Goal: Communication & Community: Answer question/provide support

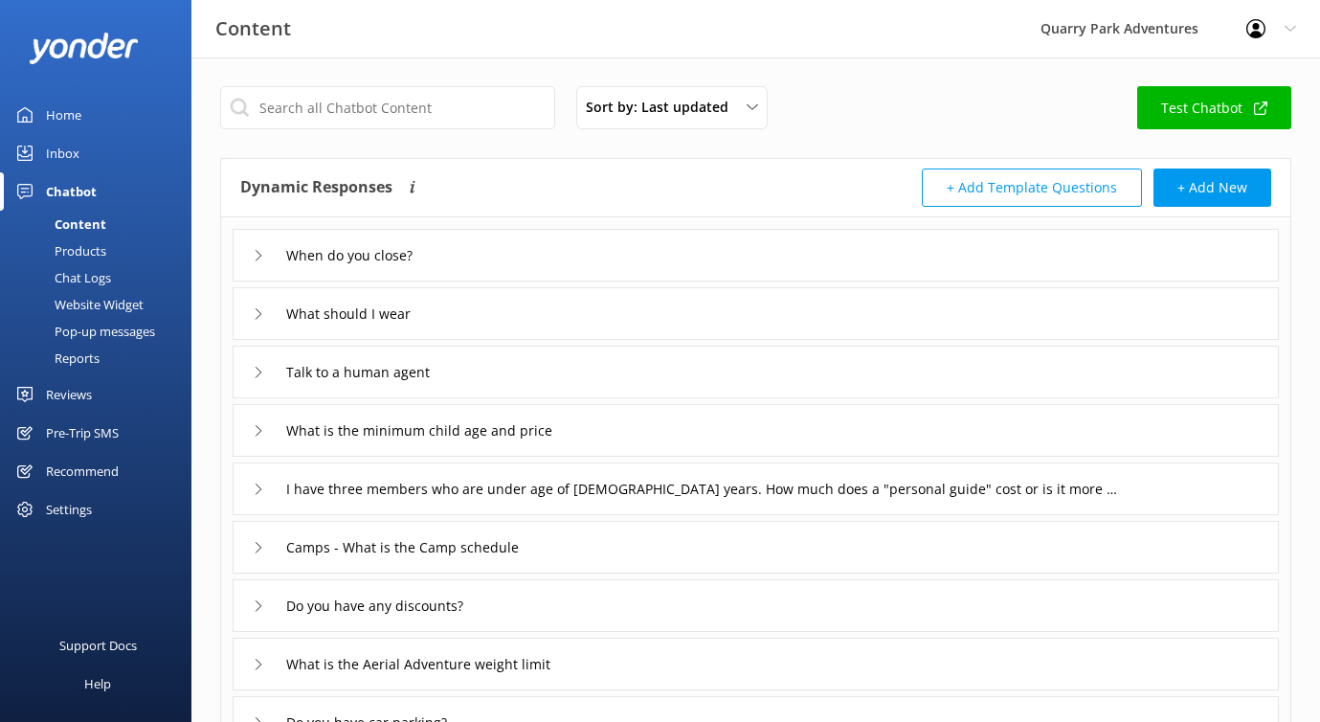
click at [95, 275] on div "Chat Logs" at bounding box center [61, 277] width 100 height 27
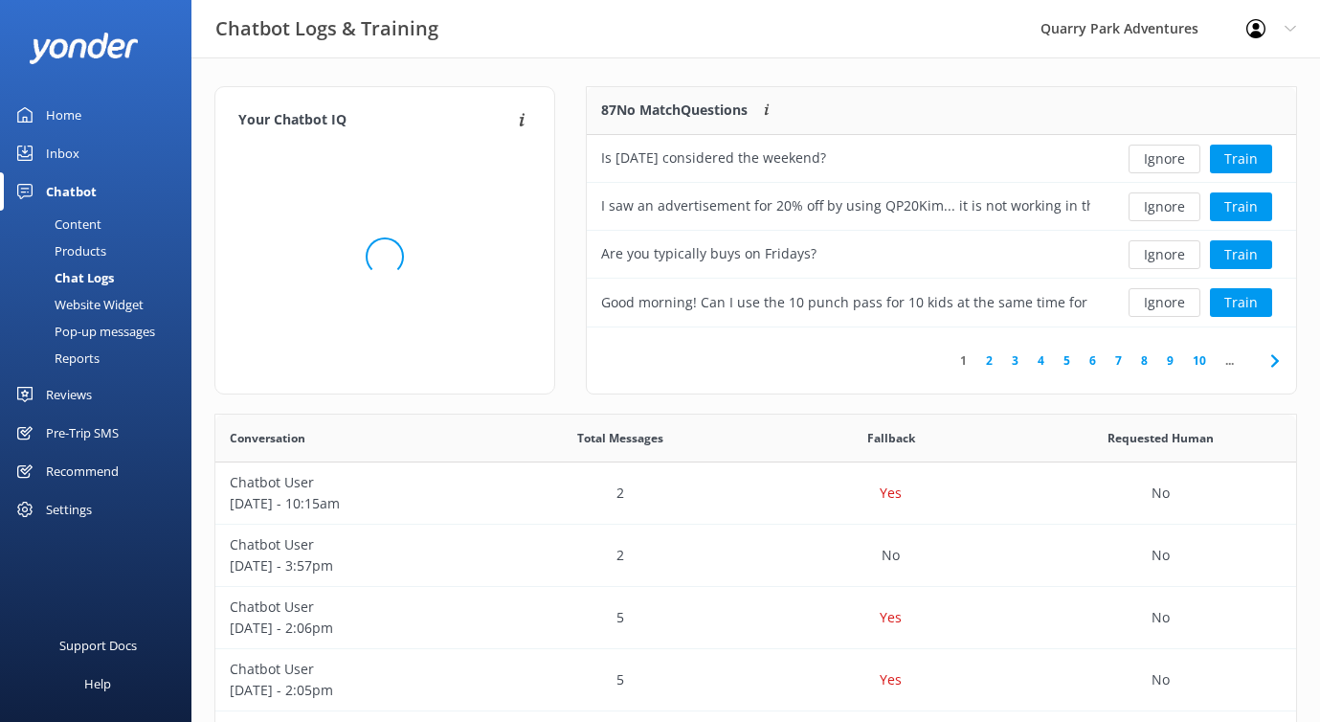
scroll to position [671, 1081]
click at [85, 159] on link "Inbox" at bounding box center [95, 153] width 191 height 38
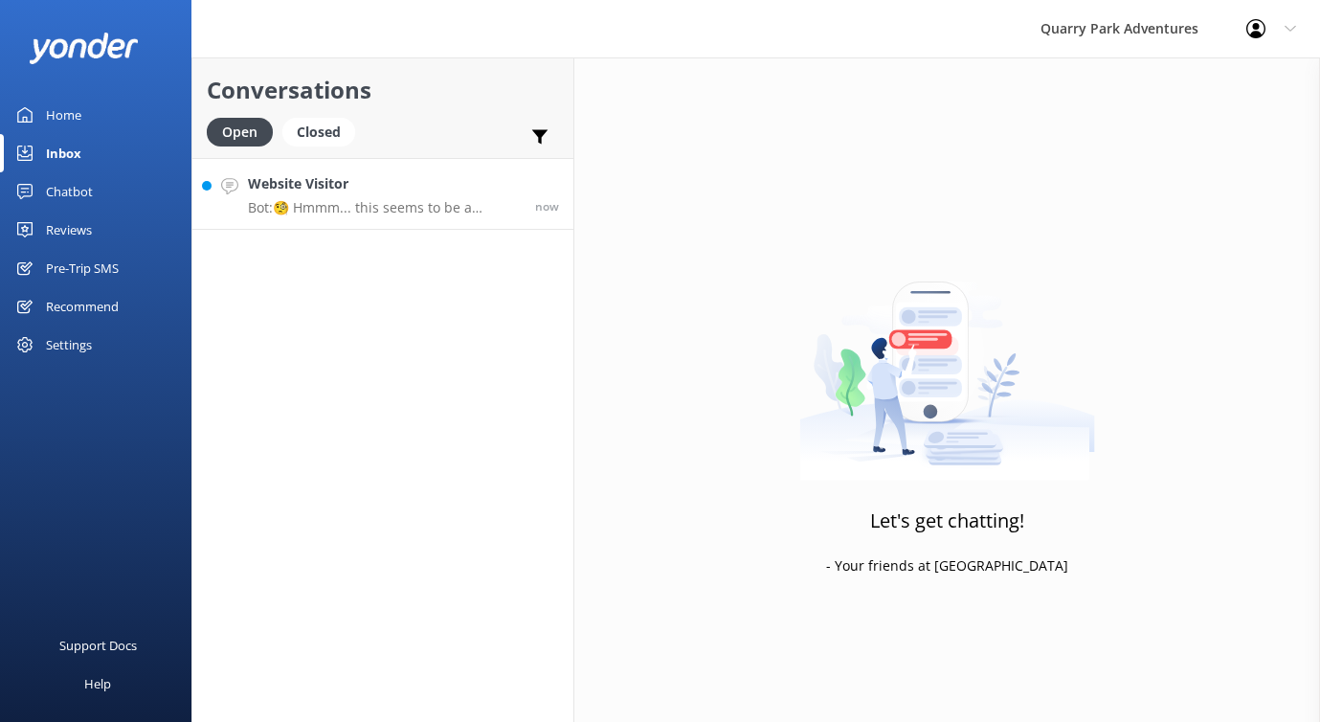
click at [386, 202] on p "Bot: 🧐 Hmmm... this seems to be a question better suited for one of our helpful…" at bounding box center [384, 207] width 273 height 17
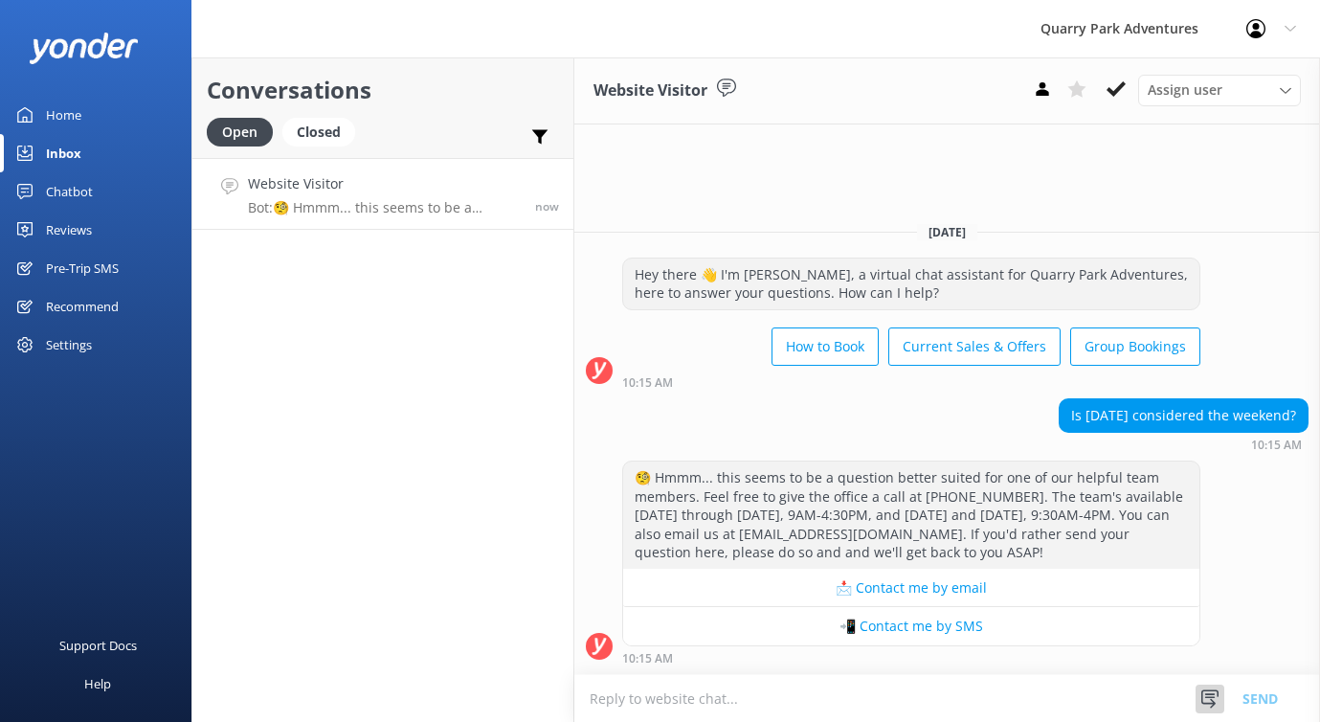
click at [1217, 705] on icon at bounding box center [1209, 698] width 19 height 19
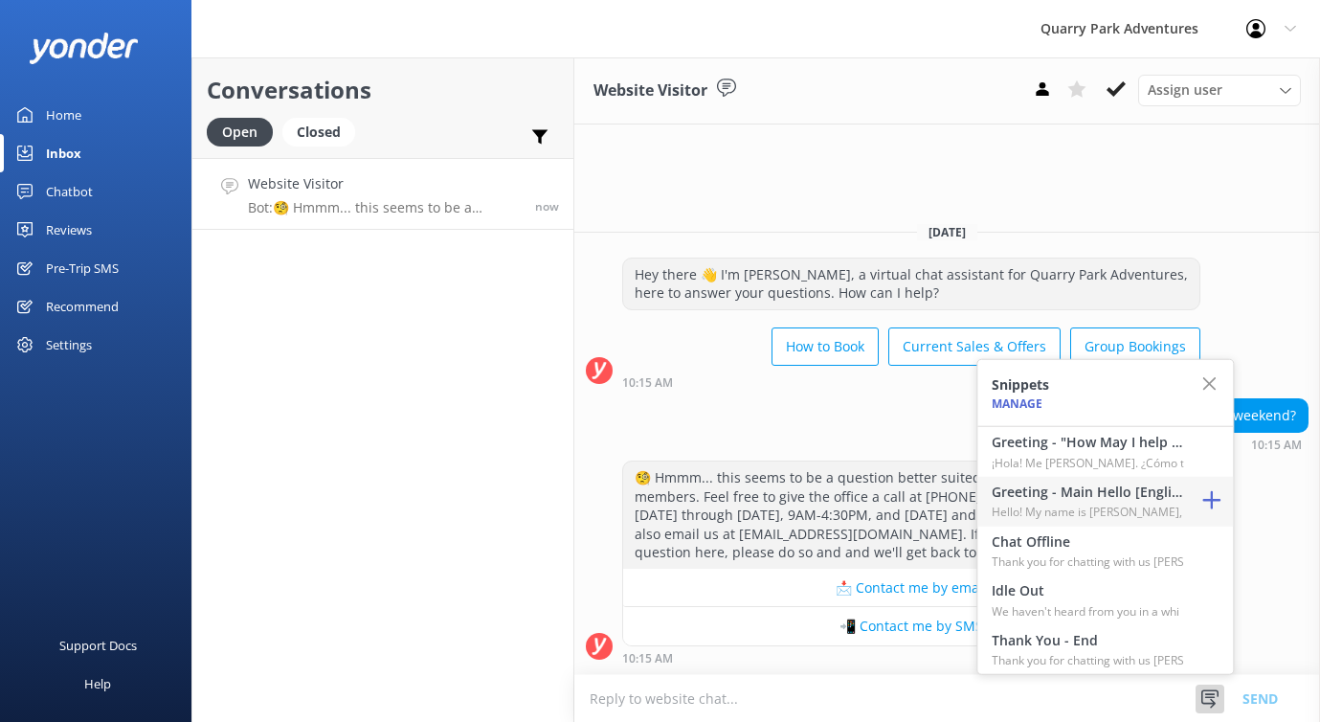
click at [1143, 497] on h4 "Greeting - Main Hello [English]" at bounding box center [1087, 491] width 191 height 21
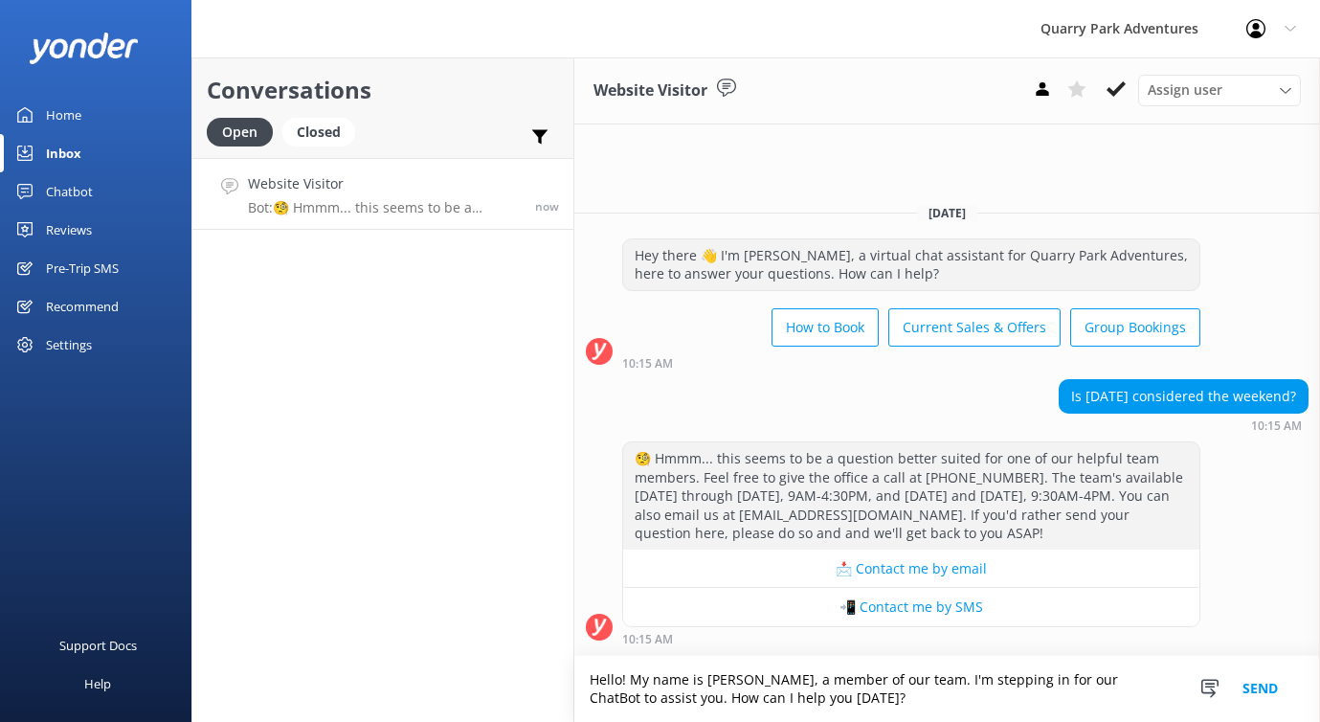
drag, startPoint x: 851, startPoint y: 702, endPoint x: 622, endPoint y: 689, distance: 229.1
click at [622, 689] on textarea "Hello! My name is [PERSON_NAME], a member of our team. I'm stepping in for our …" at bounding box center [947, 689] width 746 height 66
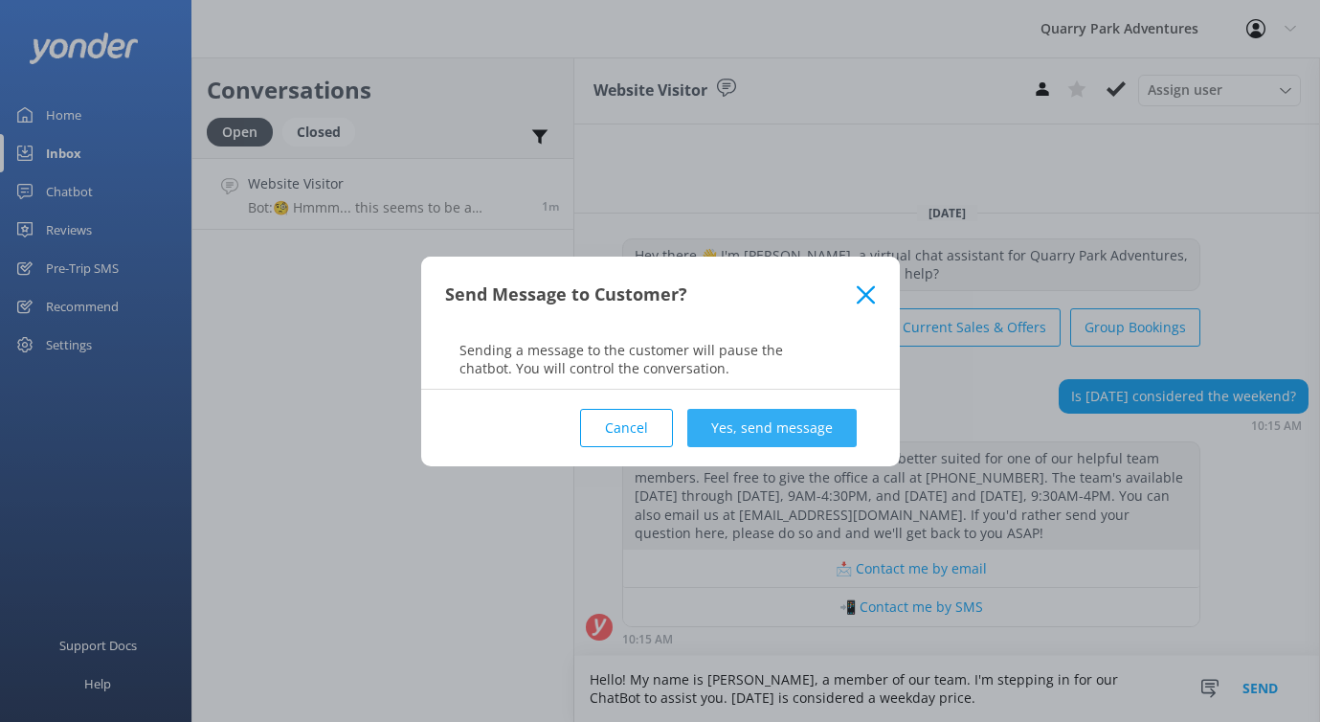
type textarea "Hello! My name is [PERSON_NAME], a member of our team. I'm stepping in for our …"
click at [732, 419] on button "Yes, send message" at bounding box center [771, 428] width 169 height 38
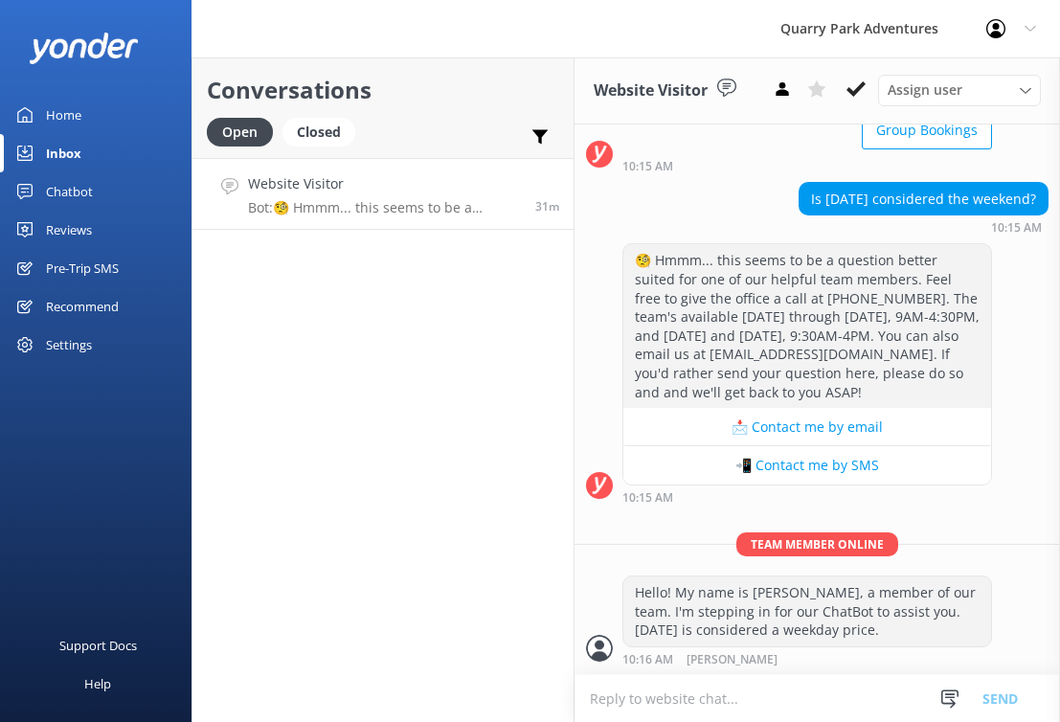
scroll to position [203, 0]
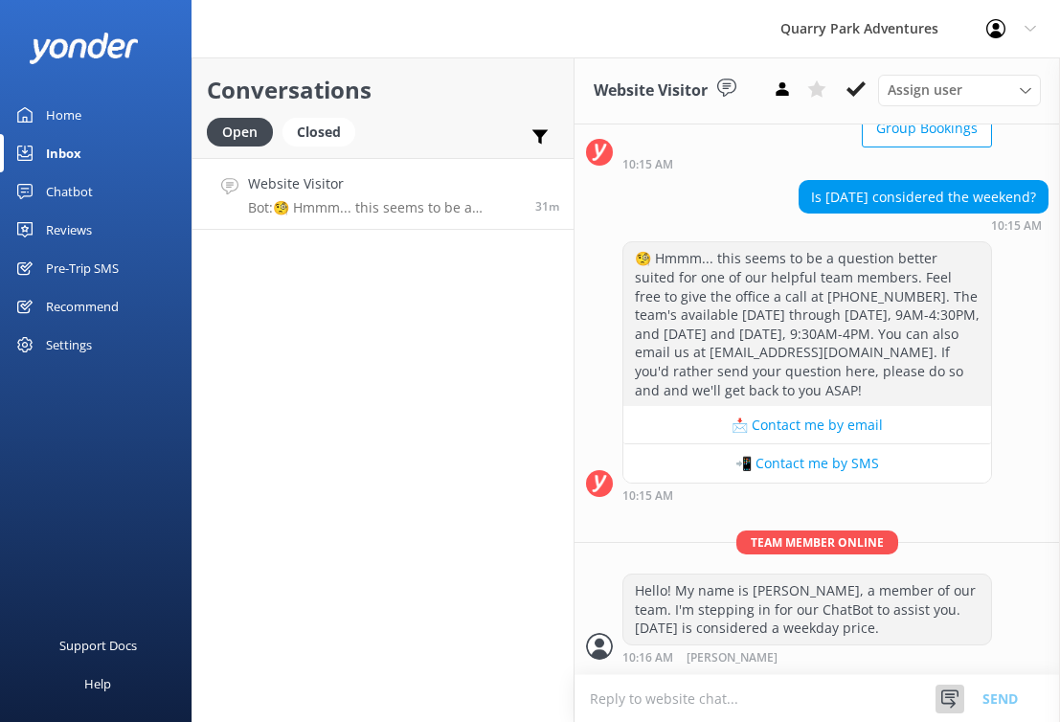
click at [947, 704] on icon at bounding box center [949, 698] width 19 height 19
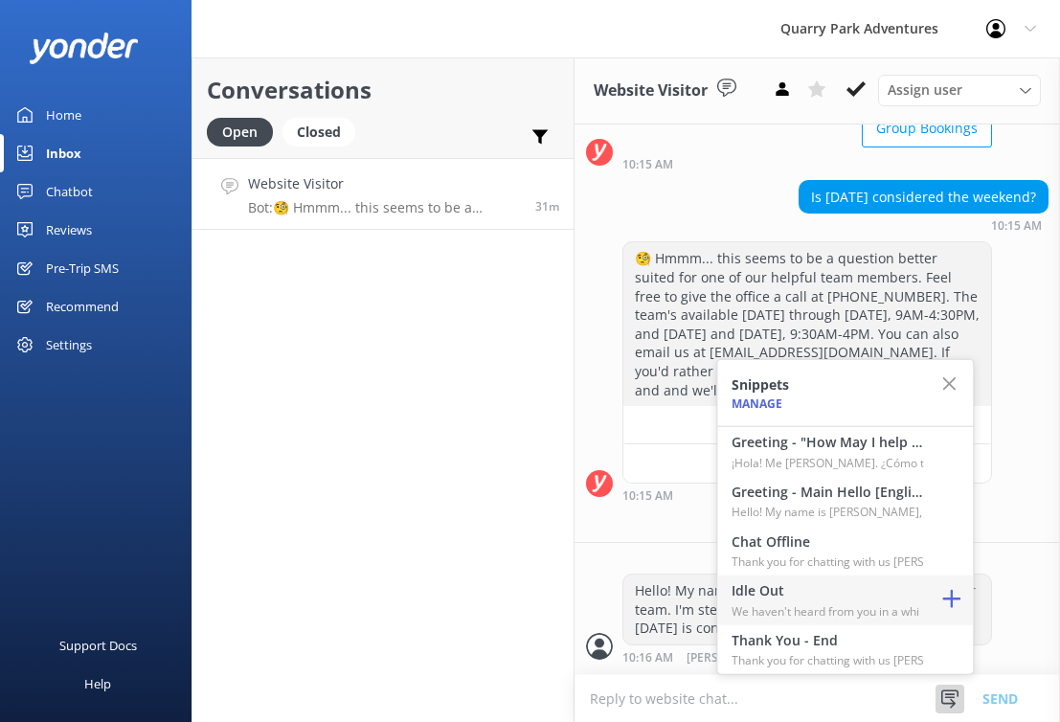
click at [878, 588] on h4 "Idle Out" at bounding box center [826, 590] width 191 height 21
type textarea "We haven't heard from you in a while so we are closing this chat. While our Cha…"
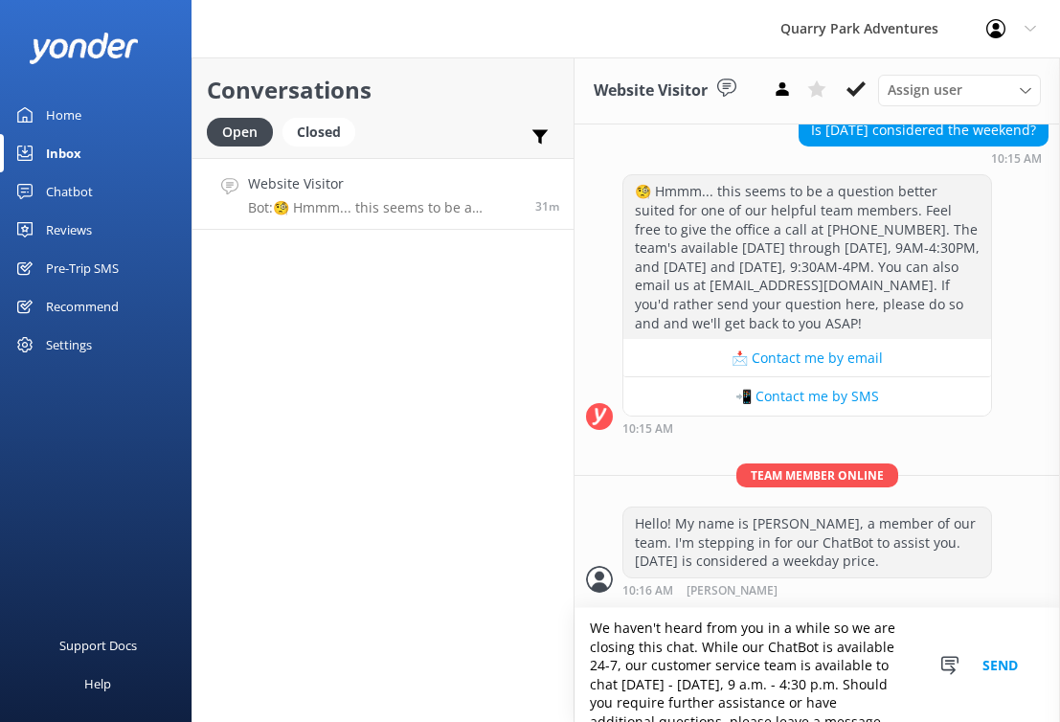
scroll to position [0, 0]
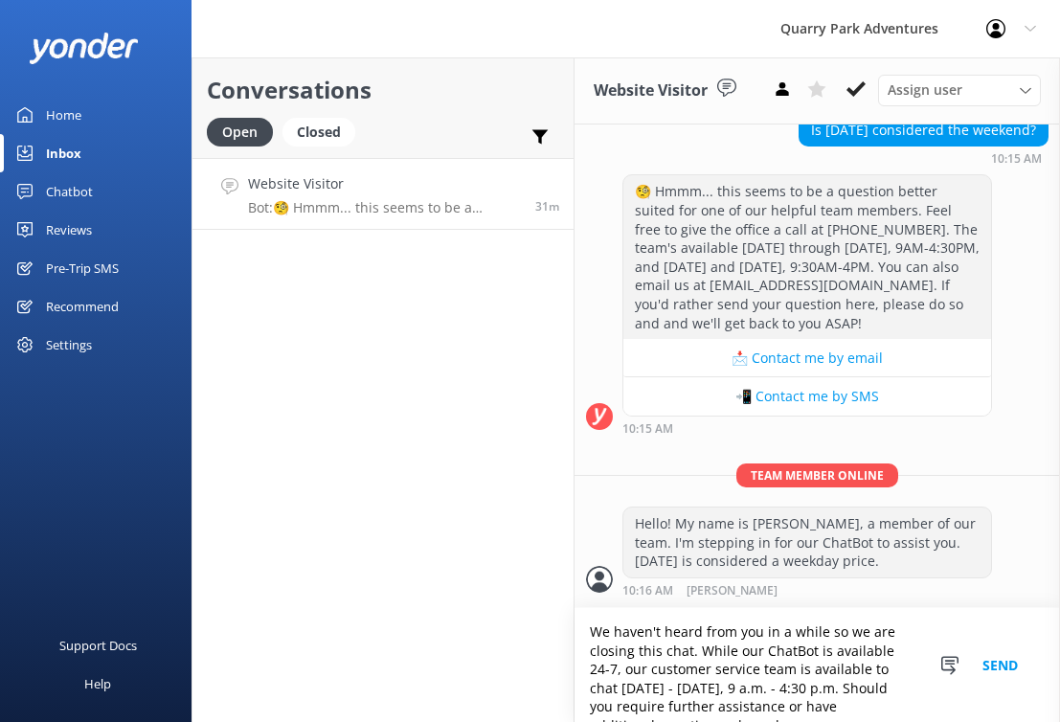
click at [994, 662] on button "Send" at bounding box center [1000, 665] width 72 height 114
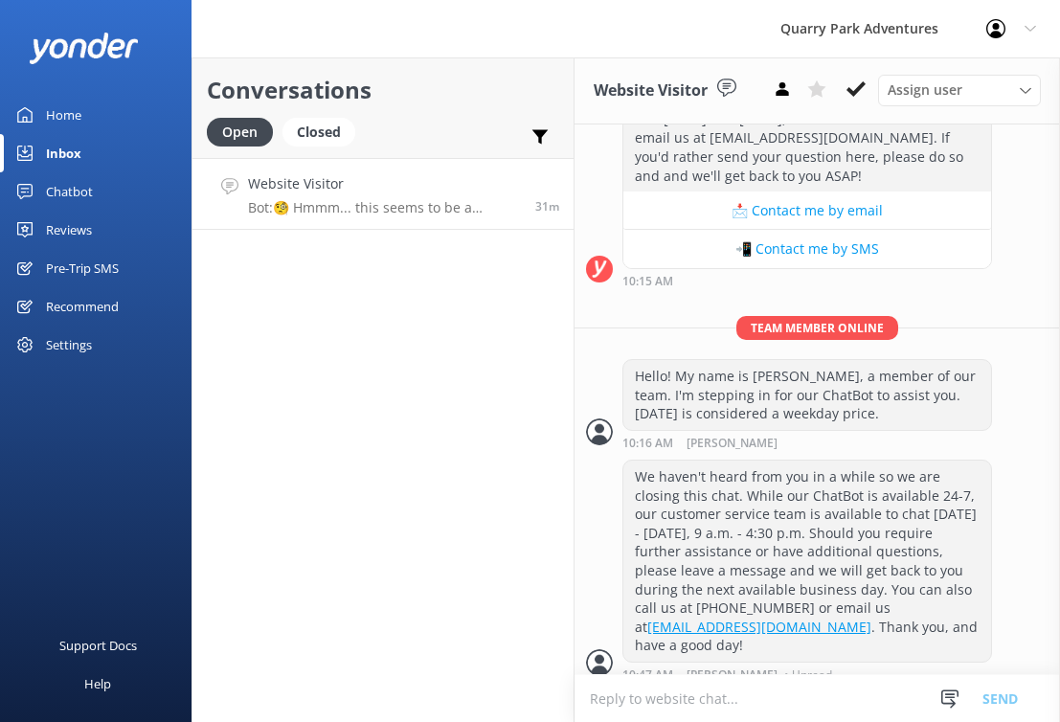
scroll to position [434, 0]
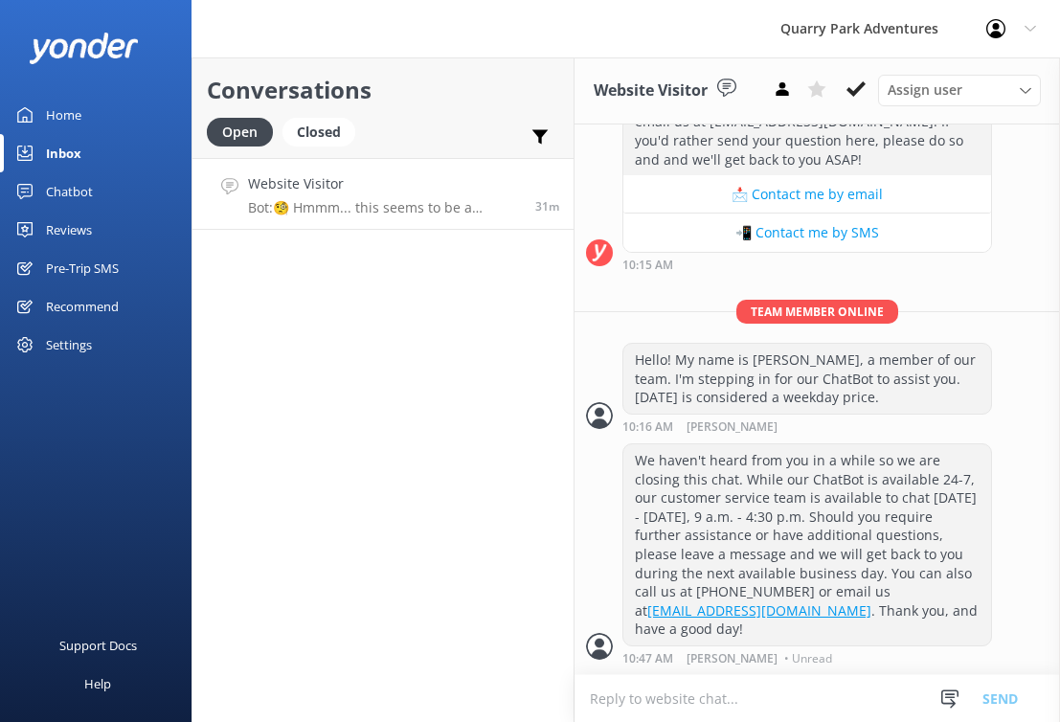
click at [471, 272] on div "Conversations Open Closed Important Assigned to me Unassigned SMS Website Visit…" at bounding box center [382, 389] width 383 height 664
click at [491, 190] on h4 "Website Visitor" at bounding box center [384, 183] width 273 height 21
click at [849, 84] on icon at bounding box center [855, 88] width 19 height 19
